Goal: Information Seeking & Learning: Learn about a topic

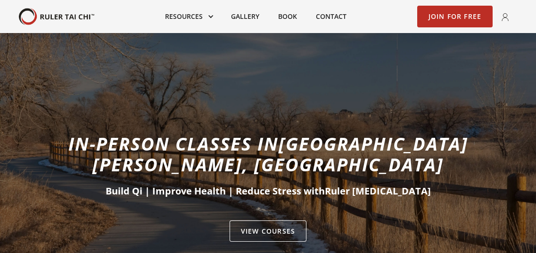
scroll to position [78, 0]
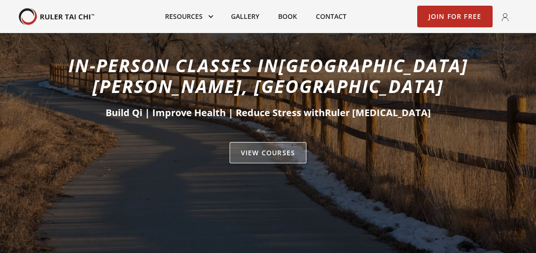
click at [259, 142] on link "VIEW Courses" at bounding box center [268, 153] width 77 height 22
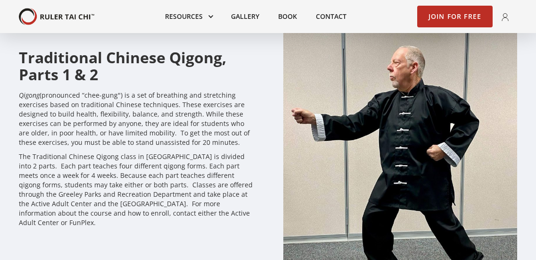
scroll to position [2044, 0]
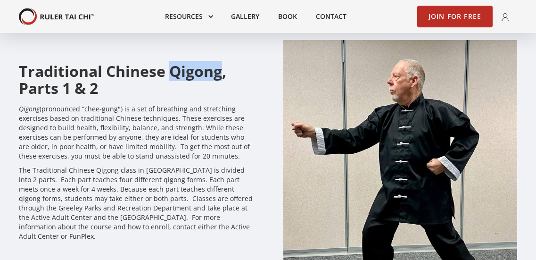
drag, startPoint x: 170, startPoint y: 74, endPoint x: 218, endPoint y: 75, distance: 48.1
click at [218, 75] on h2 "Traditional Chinese Qigong, Parts 1 & 2" at bounding box center [136, 80] width 234 height 34
copy h2 "Qigong"
